Goal: Communication & Community: Share content

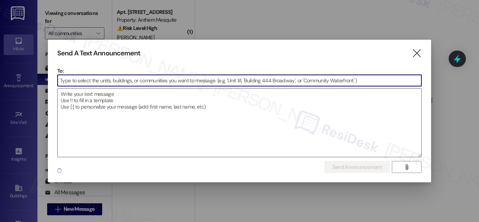
click at [108, 79] on input at bounding box center [240, 80] width 364 height 11
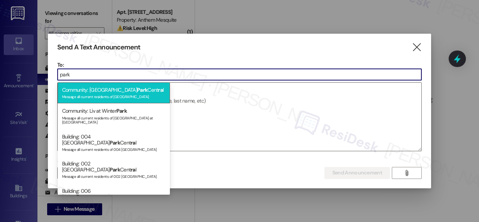
type input "park"
click at [118, 92] on div "Community: [GEOGRAPHIC_DATA] Cent ra l Message all current residents of [GEOGRA…" at bounding box center [114, 92] width 112 height 21
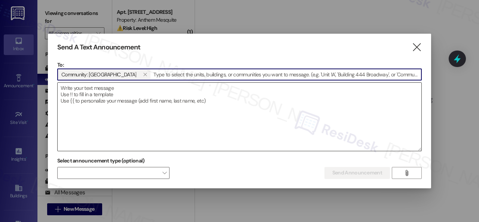
click at [123, 91] on textarea at bounding box center [240, 117] width 364 height 68
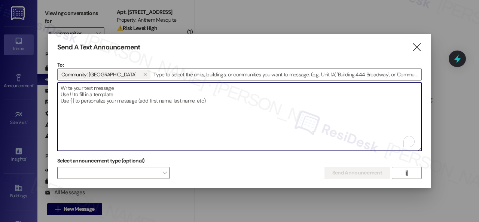
paste textarea "Hi {{first_name}}, hope you’re having a great day! Based on the feedback we’ve …"
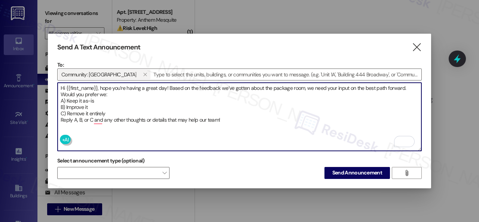
click at [139, 92] on textarea "Hi {{first_name}}, hope you’re having a great day! Based on the feedback we’ve …" at bounding box center [240, 117] width 364 height 68
click at [137, 88] on textarea "Hi {{first_name}}, hope you’re having a great day! Based on the feedback we’ve …" at bounding box center [240, 117] width 364 height 68
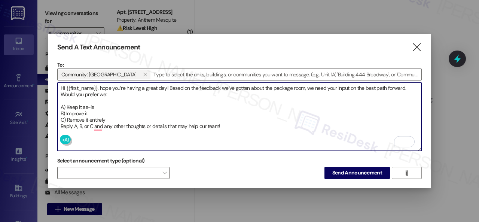
click at [115, 117] on textarea "Hi {{first_name}}, hope you’re having a great day! Based on the feedback we’ve …" at bounding box center [240, 117] width 364 height 68
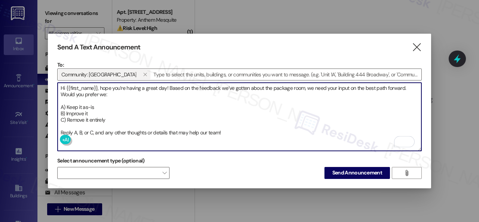
click at [235, 129] on textarea "Hi {{first_name}}, hope you’re having a great day! Based on the feedback we’ve …" at bounding box center [240, 117] width 364 height 68
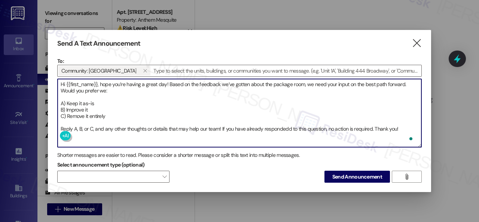
click at [284, 124] on textarea "Hi {{first_name}}, hope you’re having a great day! Based on the feedback we’ve …" at bounding box center [240, 113] width 364 height 68
type textarea "Hi {{first_name}}, hope you’re having a great day! Based on the feedback we’ve …"
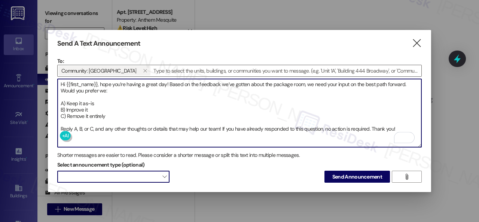
click at [155, 177] on span at bounding box center [113, 177] width 112 height 12
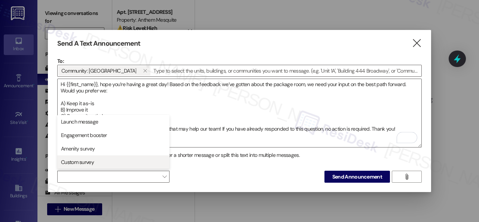
click at [81, 160] on span "Custom survey" at bounding box center [77, 161] width 33 height 7
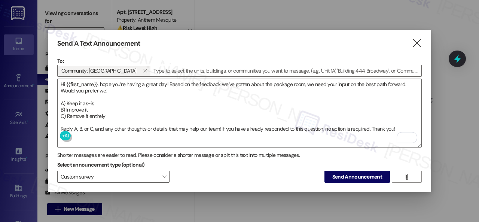
click at [234, 169] on div "Select announcement type (optional) Custom survey  Send Announcement " at bounding box center [239, 171] width 365 height 24
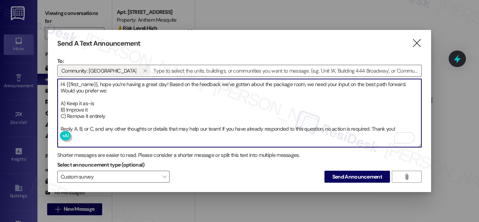
click at [393, 125] on textarea "Hi {{first_name}}, hope you’re having a great day! Based on the feedback we’ve …" at bounding box center [240, 113] width 364 height 68
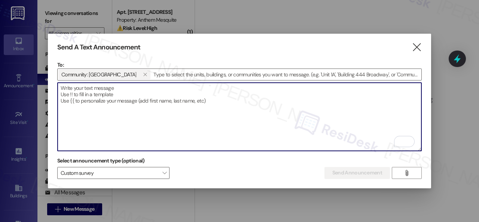
click at [117, 88] on textarea "To enrich screen reader interactions, please activate Accessibility in Grammarl…" at bounding box center [240, 117] width 364 height 68
click at [143, 72] on icon "" at bounding box center [145, 75] width 4 height 6
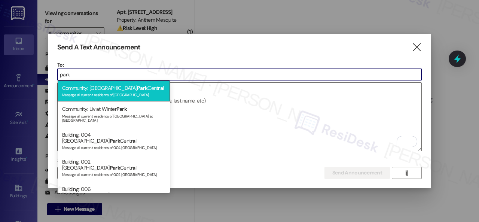
type input "park"
click at [103, 88] on div "Community: [GEOGRAPHIC_DATA] Cent ra l Message all current residents of [GEOGRA…" at bounding box center [114, 90] width 112 height 21
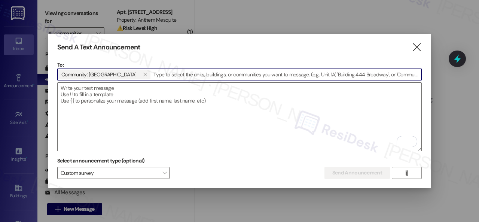
click at [103, 88] on textarea "To enrich screen reader interactions, please activate Accessibility in Grammarl…" at bounding box center [240, 117] width 364 height 68
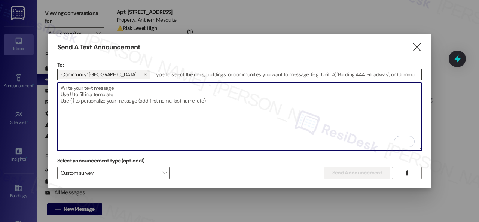
paste textarea "Hi {{first_name}}, hope you’re having a great day! Based on the feedback we’ve …"
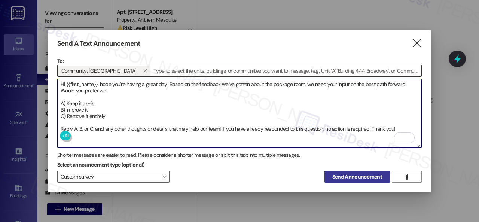
type textarea "Hi {{first_name}}, hope you’re having a great day! Based on the feedback we’ve …"
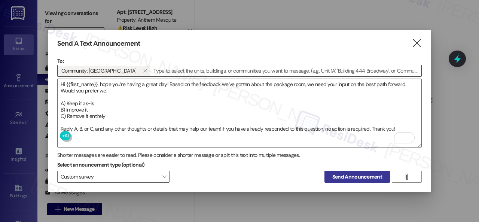
click at [345, 174] on span "Send Announcement" at bounding box center [357, 177] width 50 height 8
